Goal: Task Accomplishment & Management: Manage account settings

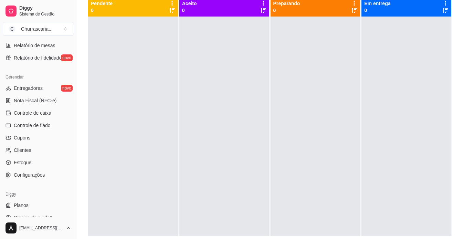
scroll to position [257, 0]
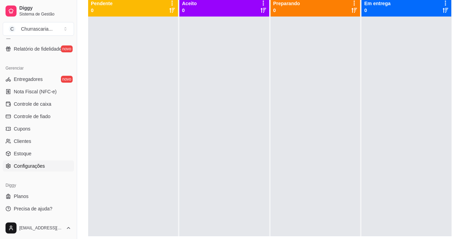
click at [39, 164] on span "Configurações" at bounding box center [29, 166] width 31 height 7
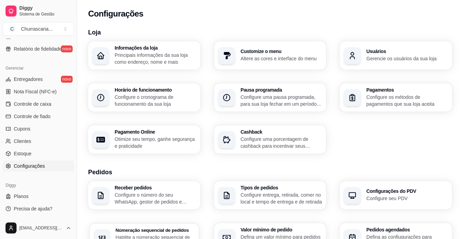
click at [172, 233] on p "Habilite a númeração sequencial de pedidos" at bounding box center [155, 239] width 79 height 13
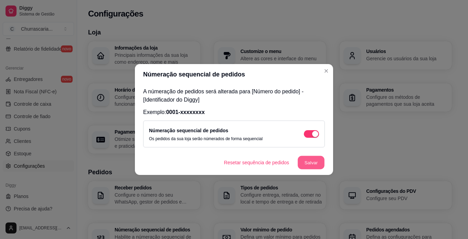
click at [313, 160] on button "Salvar" at bounding box center [311, 162] width 27 height 13
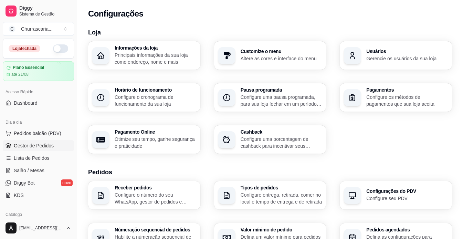
click at [42, 145] on span "Gestor de Pedidos" at bounding box center [34, 145] width 40 height 7
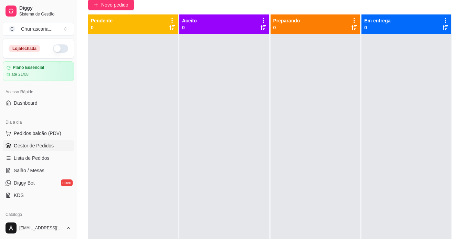
scroll to position [50, 0]
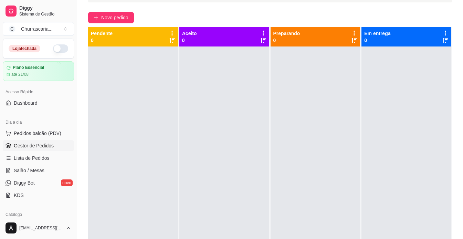
click at [81, 7] on div "Selecione o tipo dos pedidos Todos os pedidos Pedidos agendados Novo pedido Pen…" at bounding box center [270, 123] width 386 height 301
click at [59, 48] on button "button" at bounding box center [60, 48] width 15 height 8
